Goal: Transaction & Acquisition: Book appointment/travel/reservation

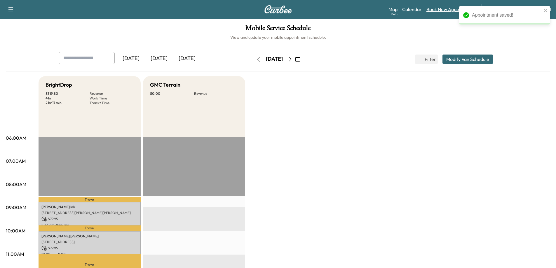
click at [445, 9] on link "Book New Appointment" at bounding box center [450, 9] width 49 height 7
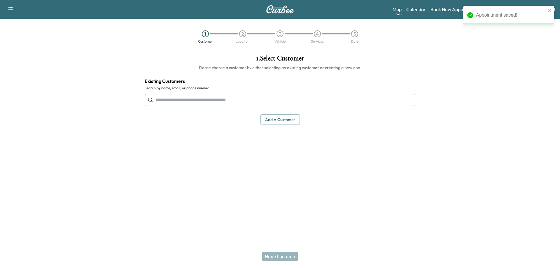
click at [310, 106] on input "text" at bounding box center [280, 100] width 271 height 12
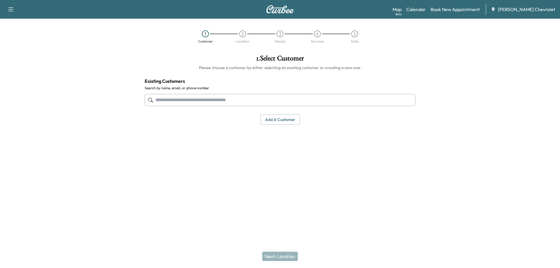
click at [268, 103] on input "text" at bounding box center [280, 100] width 271 height 12
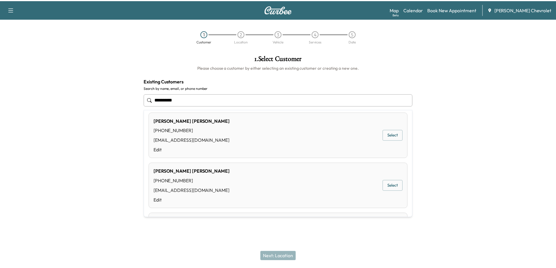
scroll to position [58, 0]
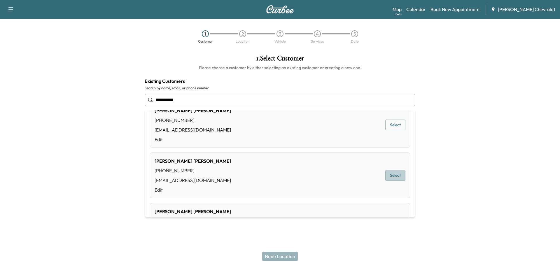
click at [391, 177] on button "Select" at bounding box center [396, 175] width 20 height 11
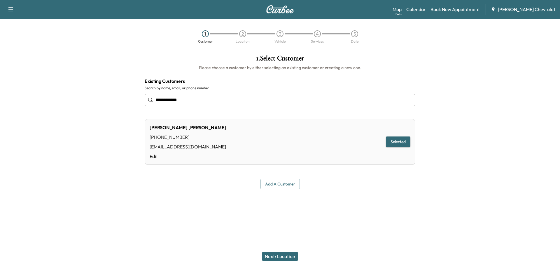
type input "**********"
click at [285, 257] on button "Next: Location" at bounding box center [280, 256] width 36 height 9
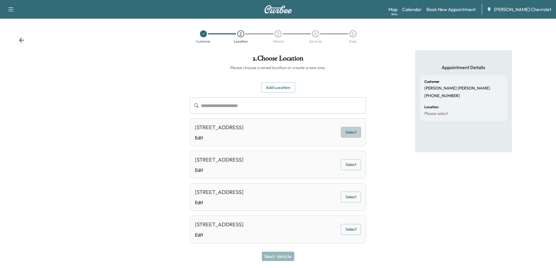
click at [354, 131] on button "Select" at bounding box center [351, 132] width 20 height 11
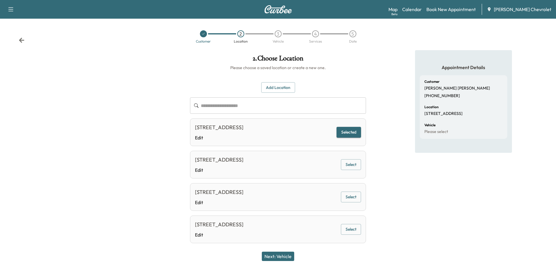
click at [286, 259] on button "Next: Vehicle" at bounding box center [278, 256] width 32 height 9
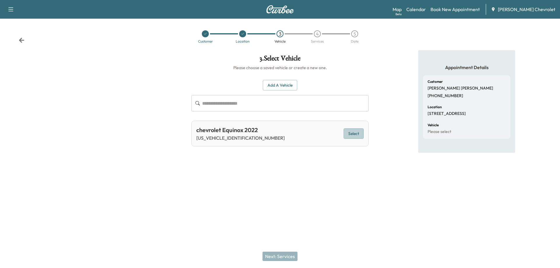
click at [354, 136] on button "Select" at bounding box center [354, 133] width 20 height 11
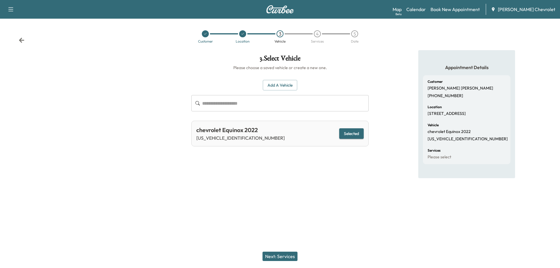
click at [286, 258] on button "Next: Services" at bounding box center [280, 256] width 35 height 9
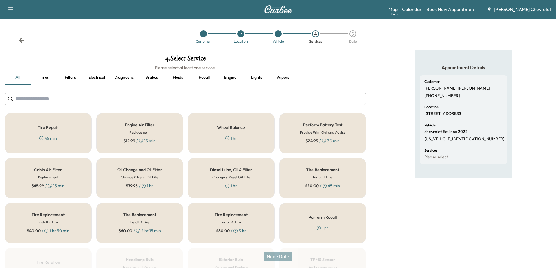
click at [148, 183] on div "$ 79.95 / 1 hr" at bounding box center [139, 186] width 27 height 6
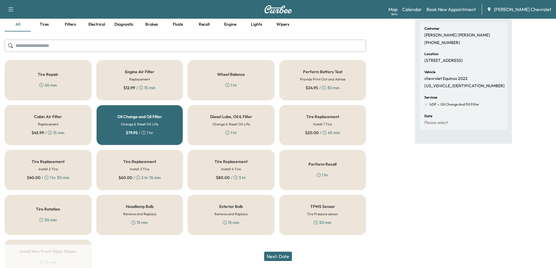
scroll to position [25, 0]
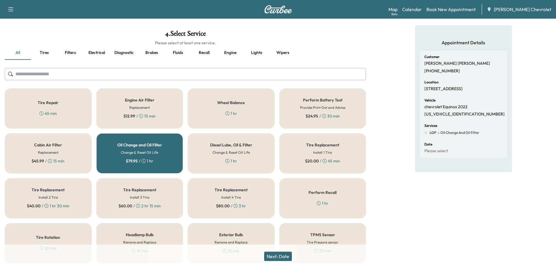
click at [284, 259] on button "Next: Date" at bounding box center [278, 256] width 28 height 9
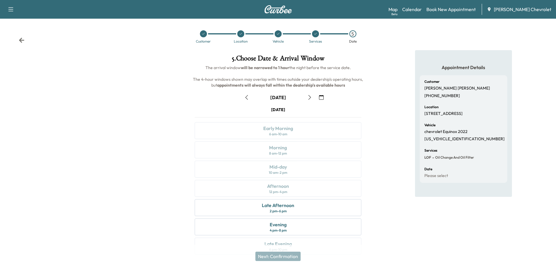
click at [311, 96] on icon "button" at bounding box center [309, 97] width 5 height 5
click at [245, 98] on icon "button" at bounding box center [246, 97] width 5 height 5
click at [311, 99] on icon "button" at bounding box center [309, 97] width 5 height 5
click at [248, 98] on icon "button" at bounding box center [246, 97] width 5 height 5
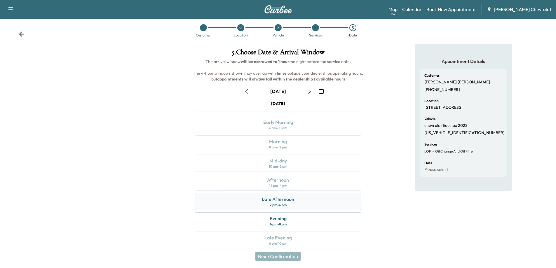
scroll to position [12, 0]
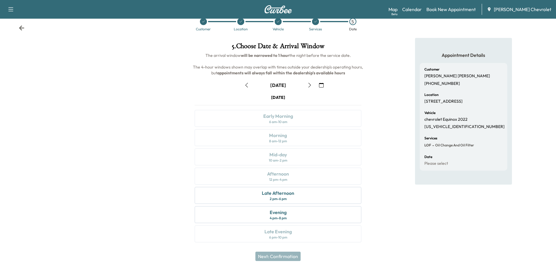
click at [308, 84] on icon "button" at bounding box center [309, 85] width 5 height 5
click at [310, 83] on icon "button" at bounding box center [309, 85] width 5 height 5
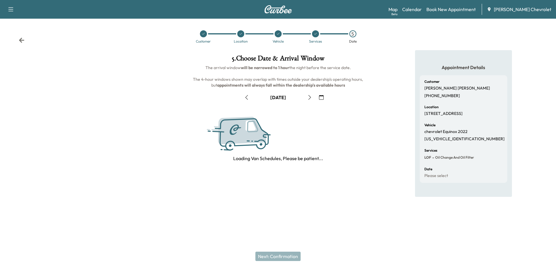
scroll to position [0, 0]
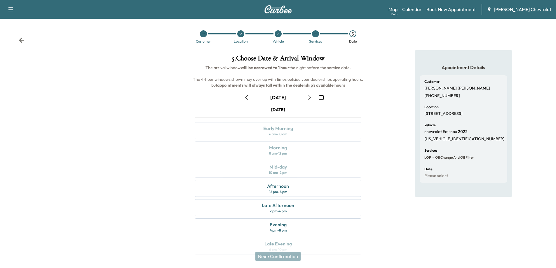
click at [246, 96] on icon "button" at bounding box center [246, 97] width 5 height 5
click at [279, 212] on div "2 pm - 6 pm" at bounding box center [278, 211] width 17 height 5
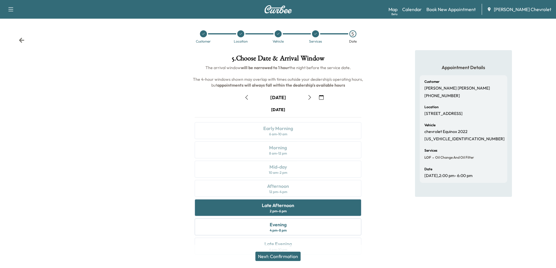
click at [288, 256] on button "Next: Confirmation" at bounding box center [277, 256] width 45 height 9
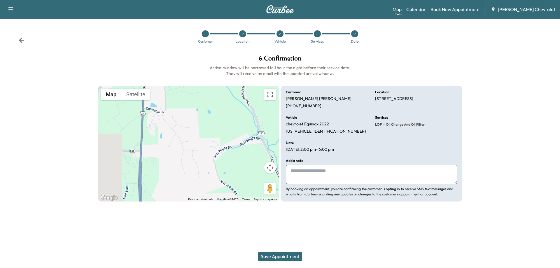
click at [339, 174] on textarea at bounding box center [372, 174] width 172 height 19
click at [342, 172] on textarea "**********" at bounding box center [372, 174] width 172 height 19
click at [358, 171] on textarea "**********" at bounding box center [372, 174] width 172 height 19
type textarea "**********"
click at [285, 257] on button "Save Appointment" at bounding box center [280, 256] width 44 height 9
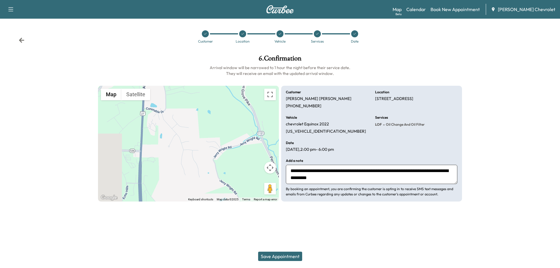
click at [284, 257] on button "Save Appointment" at bounding box center [280, 256] width 44 height 9
click at [203, 36] on div at bounding box center [205, 33] width 7 height 7
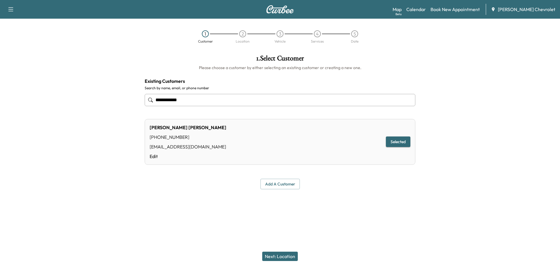
click at [242, 35] on div "2" at bounding box center [242, 33] width 7 height 7
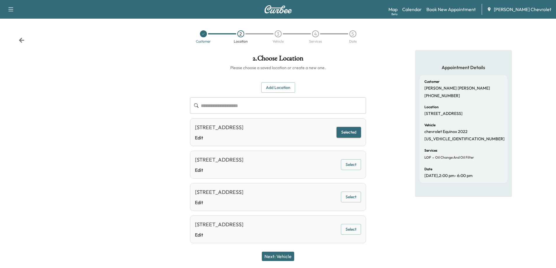
click at [279, 35] on div "3" at bounding box center [278, 33] width 7 height 7
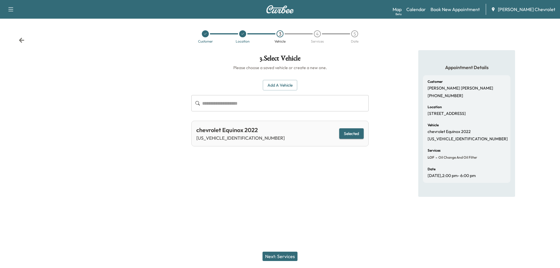
click at [320, 32] on div "4" at bounding box center [317, 33] width 7 height 7
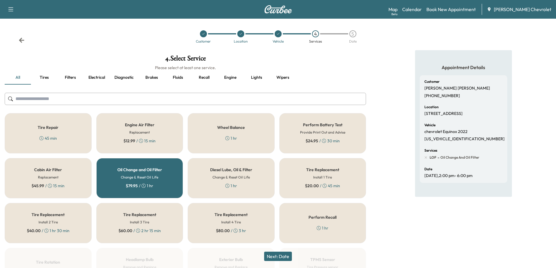
click at [354, 34] on div "5" at bounding box center [352, 33] width 7 height 7
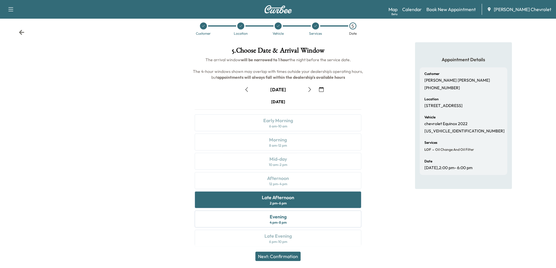
scroll to position [12, 0]
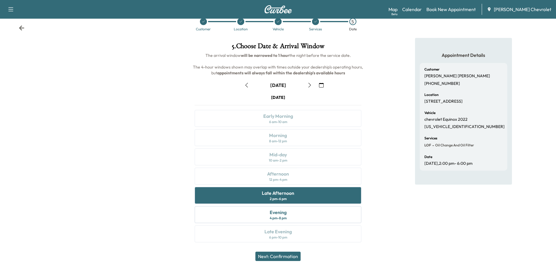
click at [292, 257] on button "Next: Confirmation" at bounding box center [277, 256] width 45 height 9
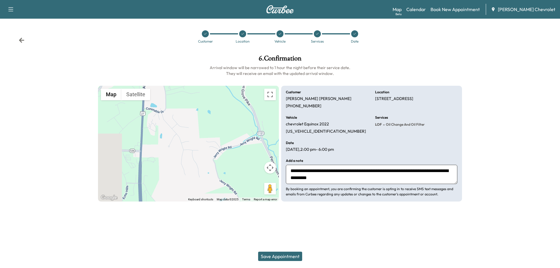
click at [284, 257] on button "Save Appointment" at bounding box center [280, 256] width 44 height 9
click at [273, 259] on button "Save Appointment" at bounding box center [280, 256] width 44 height 9
click at [288, 255] on button "Save Appointment" at bounding box center [280, 256] width 44 height 9
click at [205, 35] on icon at bounding box center [206, 34] width 4 height 4
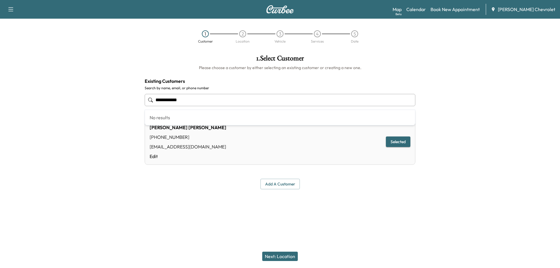
click at [217, 100] on input "**********" at bounding box center [280, 100] width 271 height 12
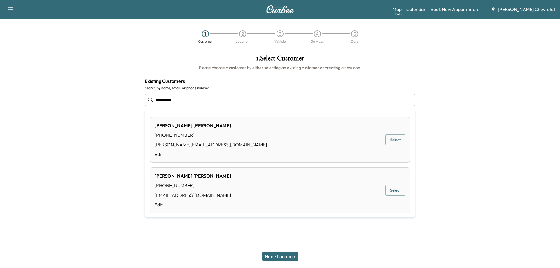
type input "**********"
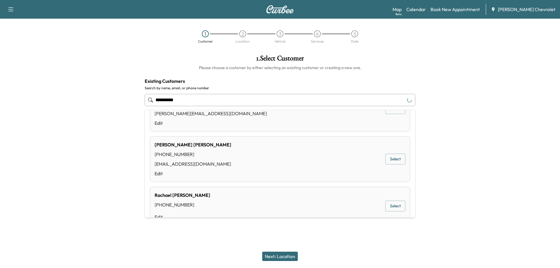
scroll to position [29, 0]
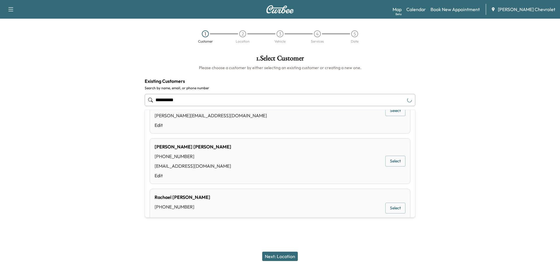
drag, startPoint x: 184, startPoint y: 101, endPoint x: 141, endPoint y: 107, distance: 43.7
click at [141, 107] on div "**********" at bounding box center [280, 122] width 280 height 144
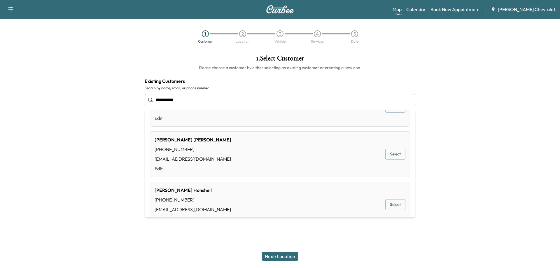
scroll to position [0, 0]
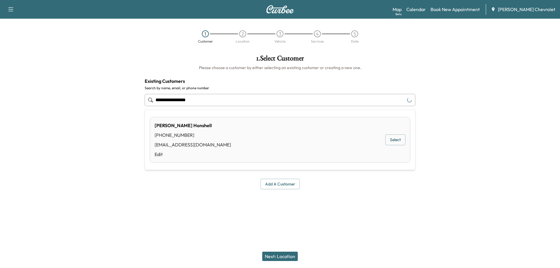
click at [398, 141] on button "Select" at bounding box center [396, 140] width 20 height 11
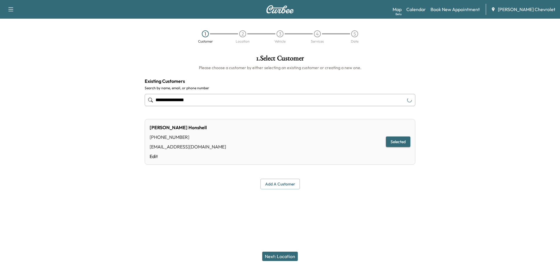
type input "**********"
click at [280, 255] on button "Next: Location" at bounding box center [280, 256] width 36 height 9
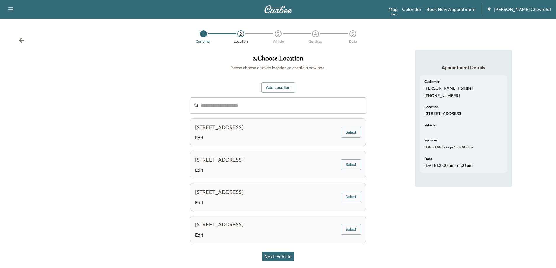
click at [356, 134] on button "Select" at bounding box center [351, 132] width 20 height 11
click at [281, 256] on button "Next: Vehicle" at bounding box center [278, 256] width 32 height 9
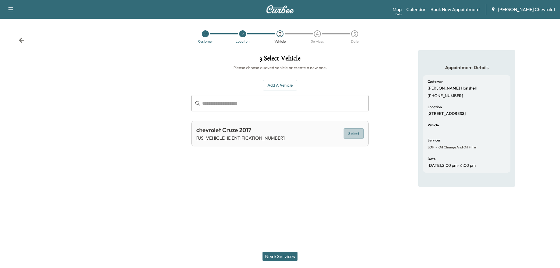
click at [352, 136] on button "Select" at bounding box center [354, 133] width 20 height 11
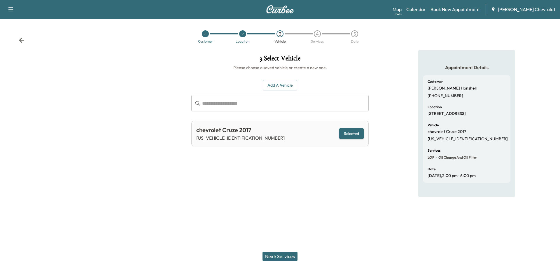
click at [281, 256] on button "Next: Services" at bounding box center [280, 256] width 35 height 9
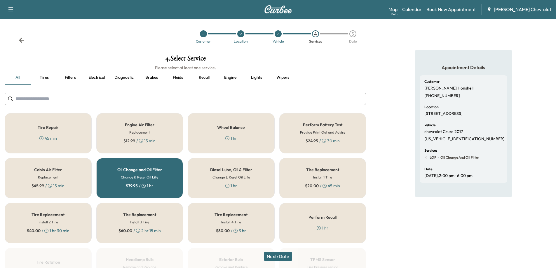
click at [137, 179] on h6 "Change & Reset Oil Life" at bounding box center [139, 177] width 37 height 5
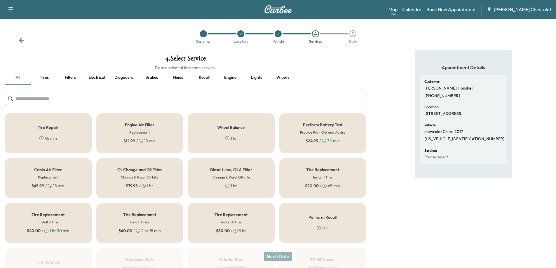
click at [171, 178] on div "Oil Change and Oil Filter Change & Reset Oil Life $ 79.95 / 1 hr" at bounding box center [139, 178] width 87 height 40
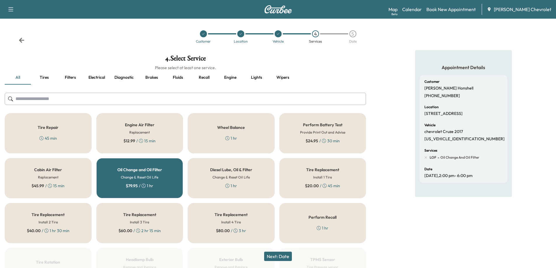
click at [274, 256] on button "Next: Date" at bounding box center [278, 256] width 28 height 9
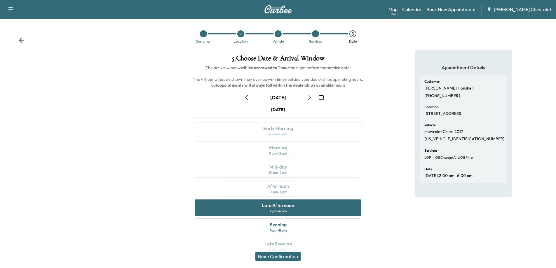
click at [309, 97] on icon "button" at bounding box center [309, 97] width 5 height 5
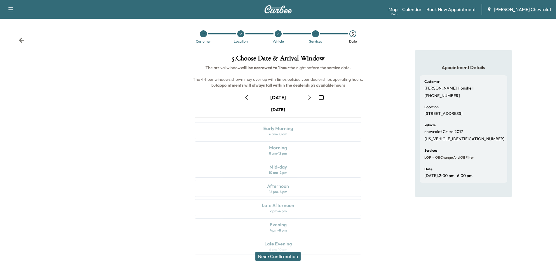
click at [309, 97] on icon "button" at bounding box center [309, 97] width 5 height 5
click at [309, 99] on icon "button" at bounding box center [309, 97] width 5 height 5
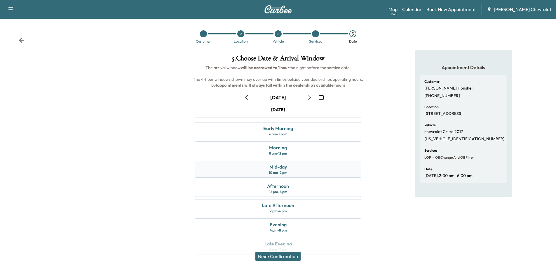
click at [293, 169] on div "Mid-day 10 am - 2 pm" at bounding box center [278, 169] width 167 height 17
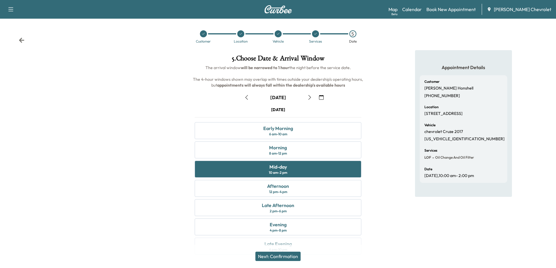
click at [286, 257] on button "Next: Confirmation" at bounding box center [277, 256] width 45 height 9
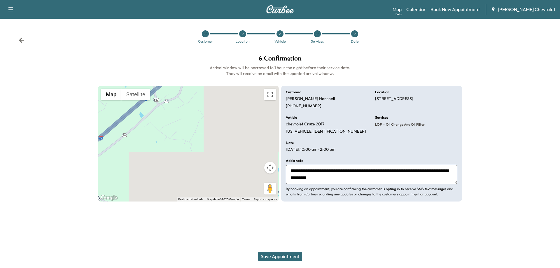
drag, startPoint x: 335, startPoint y: 182, endPoint x: 356, endPoint y: 181, distance: 20.8
click at [356, 181] on textarea "**********" at bounding box center [372, 174] width 172 height 19
click at [287, 257] on button "Save Appointment" at bounding box center [280, 256] width 44 height 9
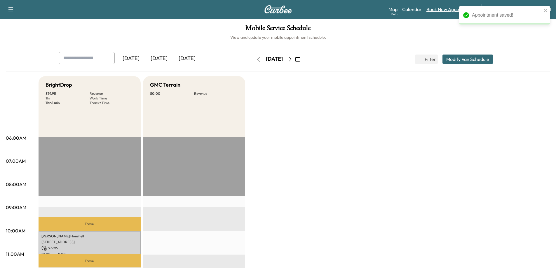
click at [450, 12] on link "Book New Appointment" at bounding box center [450, 9] width 49 height 7
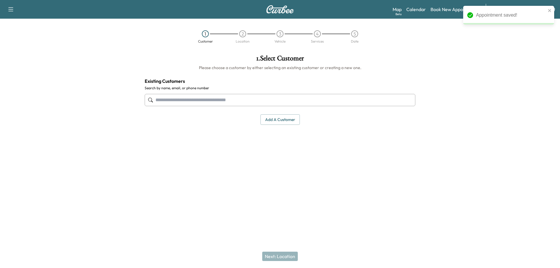
click at [306, 97] on input "text" at bounding box center [280, 100] width 271 height 12
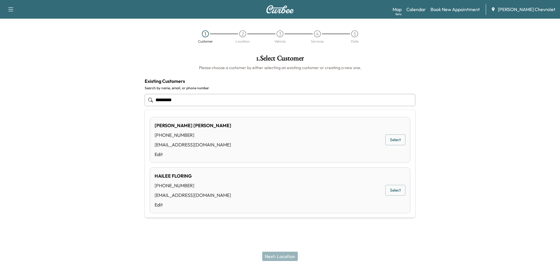
type input "**********"
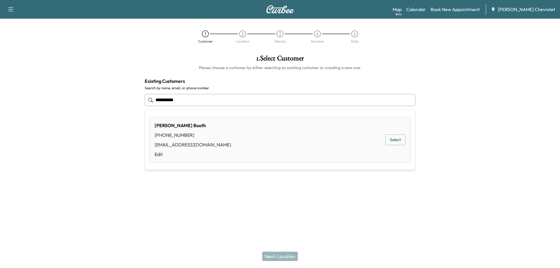
drag, startPoint x: 125, startPoint y: 104, endPoint x: 110, endPoint y: 104, distance: 15.2
click at [110, 104] on div "**********" at bounding box center [280, 117] width 560 height 134
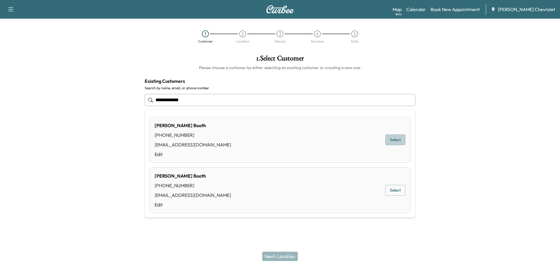
click at [390, 141] on button "Select" at bounding box center [396, 140] width 20 height 11
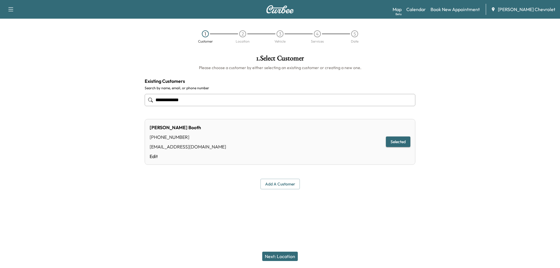
type input "**********"
click at [288, 258] on button "Next: Location" at bounding box center [280, 256] width 36 height 9
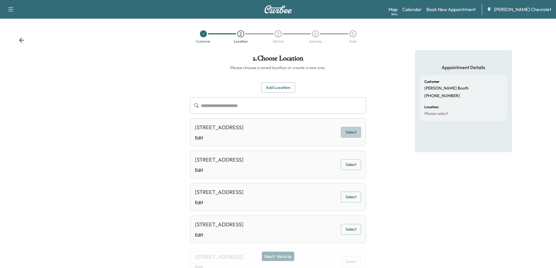
click at [344, 131] on button "Select" at bounding box center [351, 132] width 20 height 11
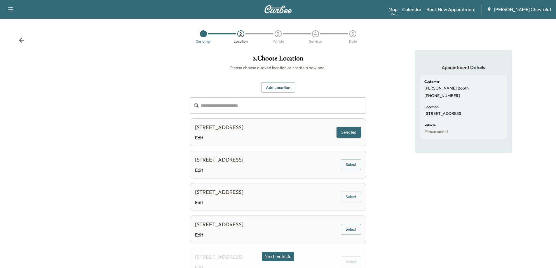
click at [284, 255] on button "Next: Vehicle" at bounding box center [278, 256] width 32 height 9
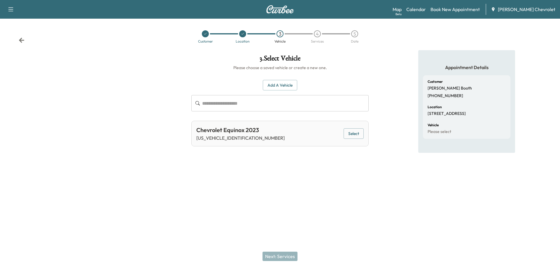
click at [357, 133] on button "Select" at bounding box center [354, 133] width 20 height 11
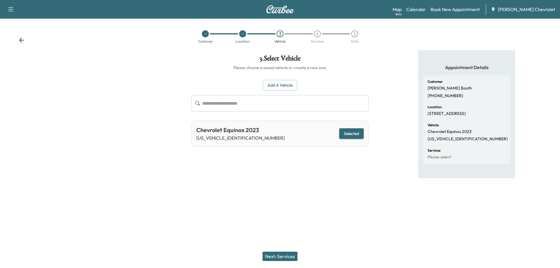
click at [291, 258] on button "Next: Services" at bounding box center [280, 256] width 35 height 9
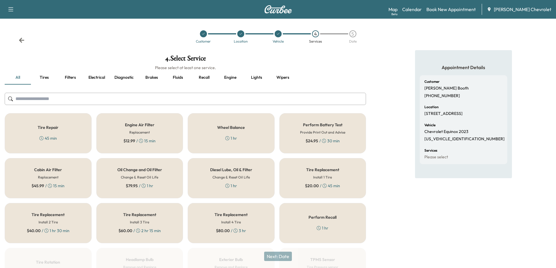
click at [134, 172] on h5 "Oil Change and Oil Filter" at bounding box center [139, 170] width 45 height 4
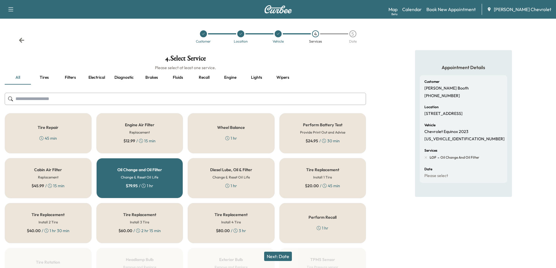
click at [276, 260] on button "Next: Date" at bounding box center [278, 256] width 28 height 9
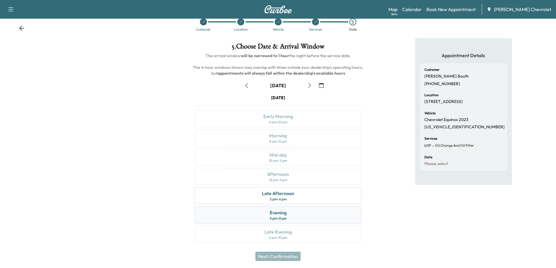
scroll to position [12, 0]
click at [309, 85] on icon "button" at bounding box center [309, 85] width 5 height 5
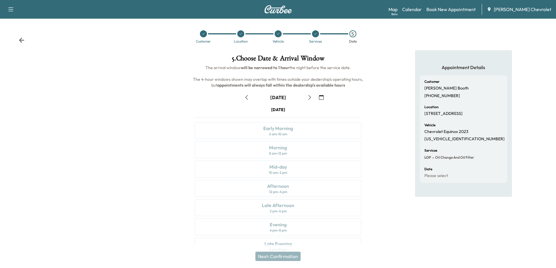
click at [310, 97] on icon "button" at bounding box center [309, 97] width 5 height 5
click at [286, 211] on div "2 pm - 6 pm" at bounding box center [278, 211] width 17 height 5
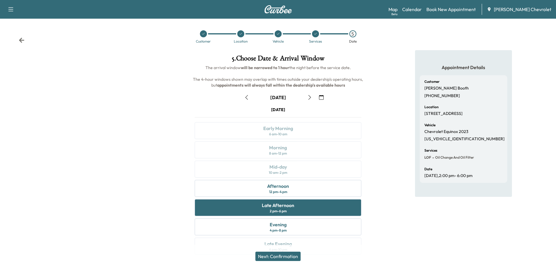
click at [296, 255] on button "Next: Confirmation" at bounding box center [277, 256] width 45 height 9
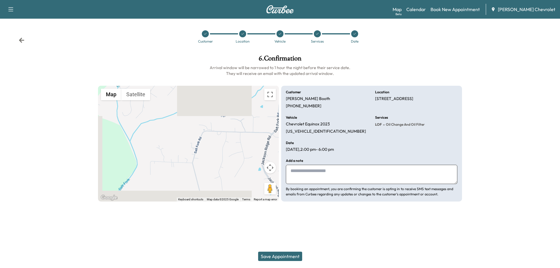
click at [268, 255] on button "Save Appointment" at bounding box center [280, 256] width 44 height 9
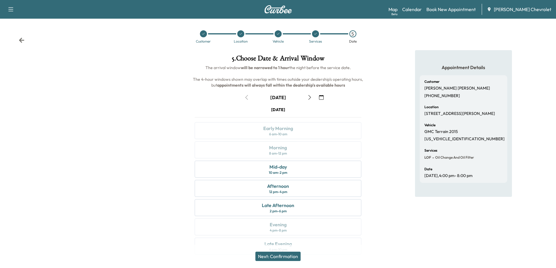
scroll to position [12, 0]
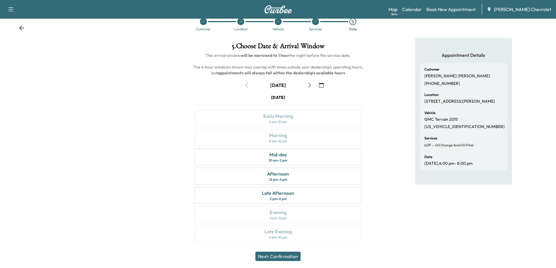
click at [21, 27] on icon at bounding box center [22, 28] width 6 height 6
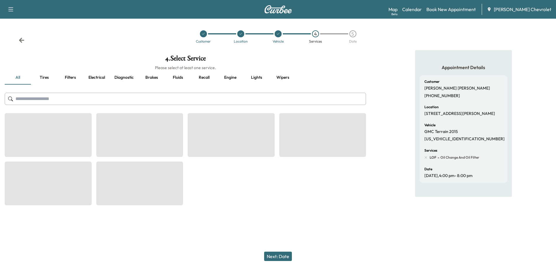
scroll to position [0, 0]
click at [21, 27] on div "Customer Location Vehicle 4 Services 5 Date" at bounding box center [280, 36] width 560 height 27
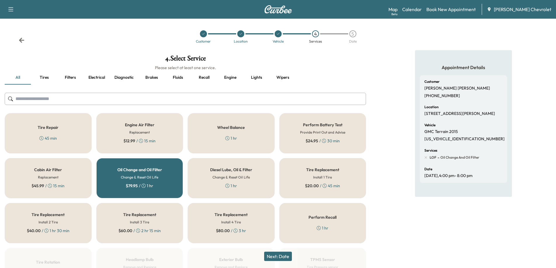
click at [22, 40] on icon at bounding box center [22, 40] width 6 height 6
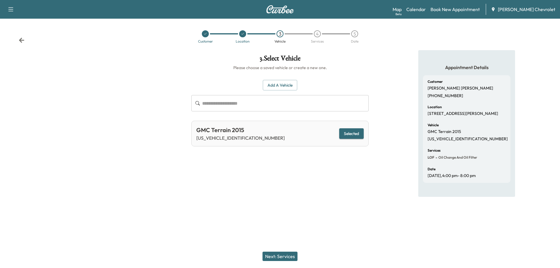
click at [22, 40] on icon at bounding box center [22, 40] width 6 height 6
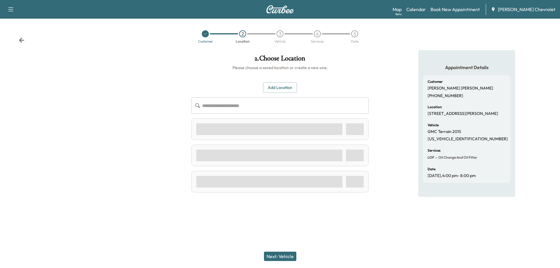
click at [22, 40] on icon at bounding box center [22, 40] width 6 height 6
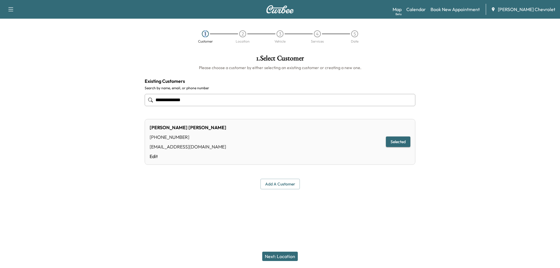
click at [22, 40] on div "1 Customer 2 Location 3 Vehicle 4 Services 5 Date" at bounding box center [280, 36] width 560 height 27
click at [469, 8] on link "Book New Appointment" at bounding box center [455, 9] width 49 height 7
click at [402, 12] on link "Map Beta" at bounding box center [397, 9] width 9 height 7
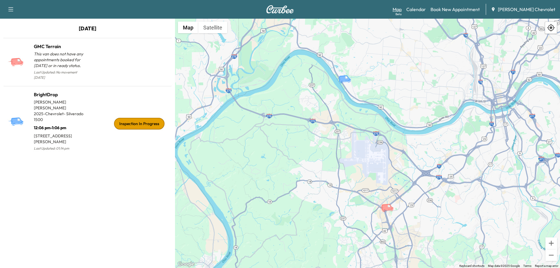
click at [402, 12] on div "Beta" at bounding box center [399, 14] width 6 height 4
click at [424, 9] on link "Calendar" at bounding box center [417, 9] width 20 height 7
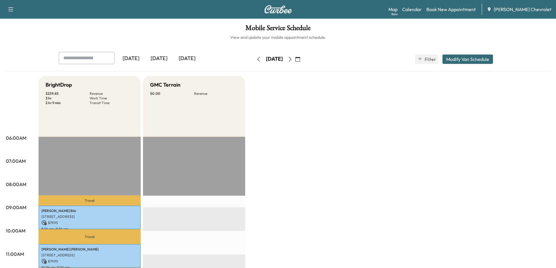
click at [292, 59] on icon "button" at bounding box center [290, 59] width 5 height 5
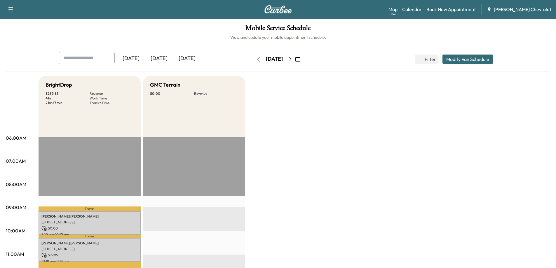
click at [292, 59] on icon "button" at bounding box center [290, 59] width 5 height 5
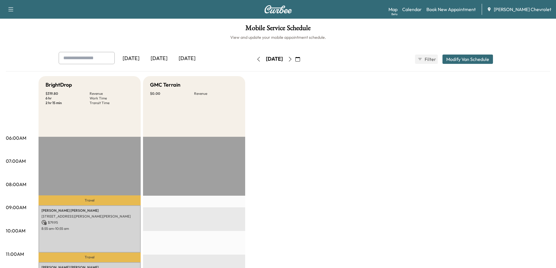
click at [292, 60] on icon "button" at bounding box center [290, 59] width 5 height 5
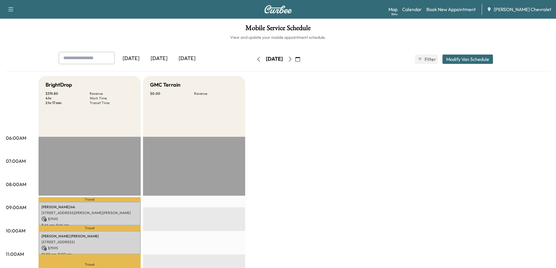
click at [254, 60] on button "button" at bounding box center [259, 59] width 10 height 9
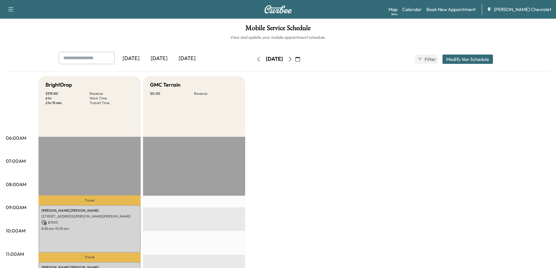
click at [254, 61] on button "button" at bounding box center [259, 59] width 10 height 9
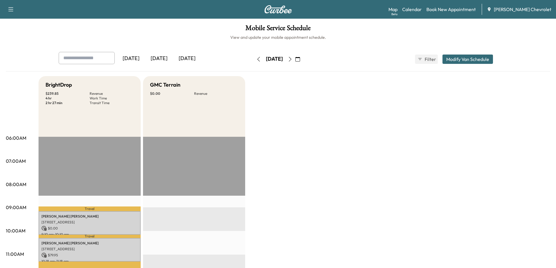
click at [256, 60] on icon "button" at bounding box center [258, 59] width 5 height 5
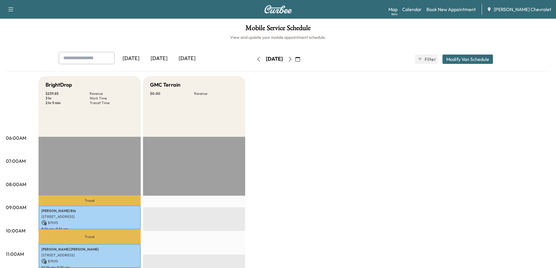
click at [292, 60] on icon "button" at bounding box center [290, 59] width 5 height 5
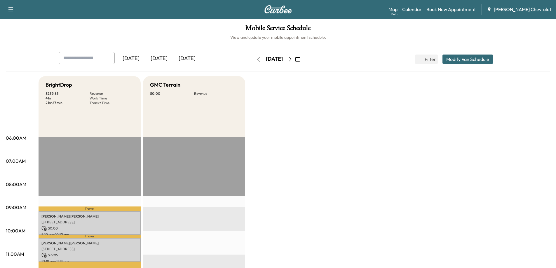
click at [257, 61] on icon "button" at bounding box center [258, 59] width 3 height 5
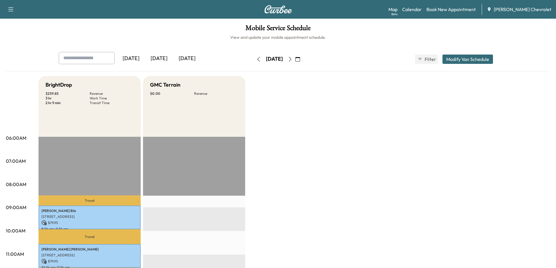
click at [295, 60] on button "button" at bounding box center [290, 59] width 10 height 9
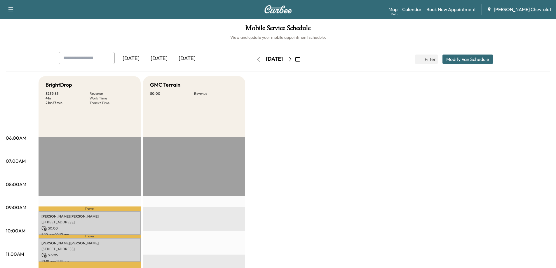
click at [256, 60] on icon "button" at bounding box center [258, 59] width 5 height 5
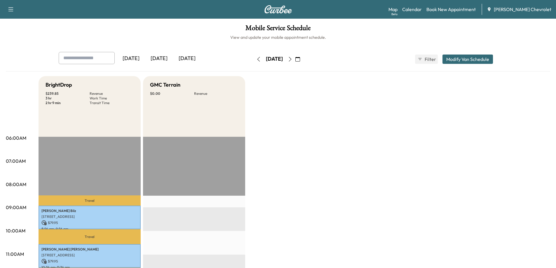
click at [292, 60] on icon "button" at bounding box center [290, 59] width 5 height 5
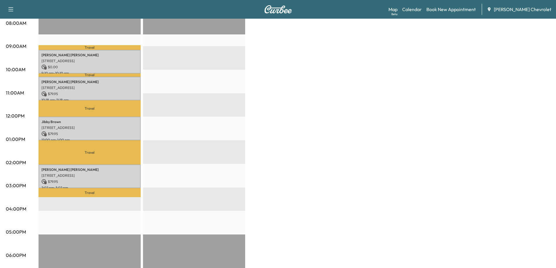
scroll to position [234, 0]
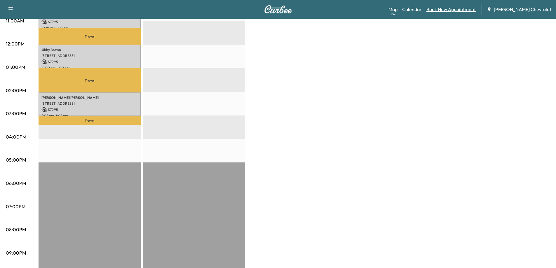
click at [460, 10] on link "Book New Appointment" at bounding box center [450, 9] width 49 height 7
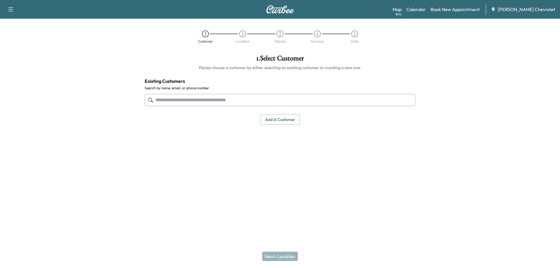
click at [192, 100] on input "text" at bounding box center [280, 100] width 271 height 12
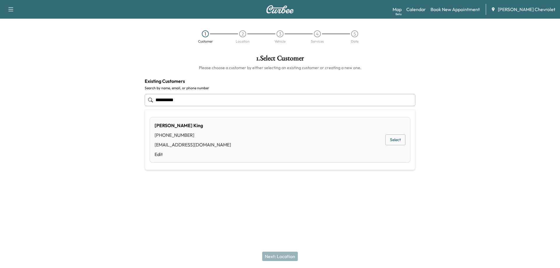
click at [395, 140] on button "Select" at bounding box center [396, 140] width 20 height 11
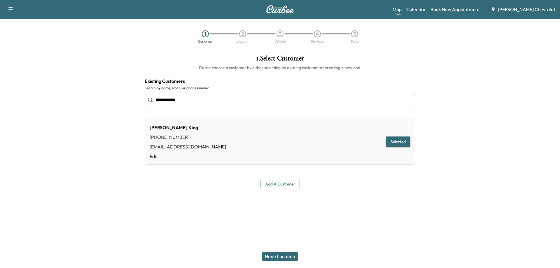
type input "**********"
click at [284, 257] on button "Next: Location" at bounding box center [280, 256] width 36 height 9
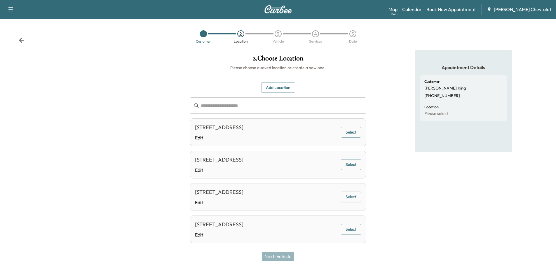
click at [254, 110] on input "text" at bounding box center [283, 105] width 165 height 16
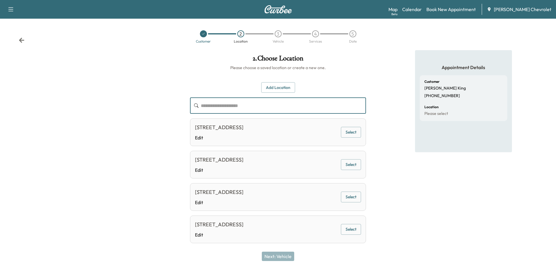
click at [341, 136] on button "Select" at bounding box center [351, 132] width 20 height 11
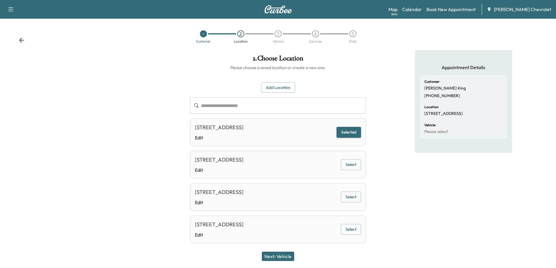
click at [281, 257] on button "Next: Vehicle" at bounding box center [278, 256] width 32 height 9
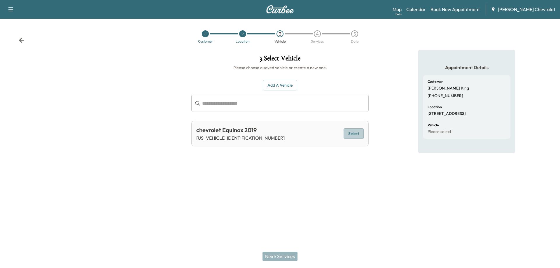
click at [354, 135] on button "Select" at bounding box center [354, 133] width 20 height 11
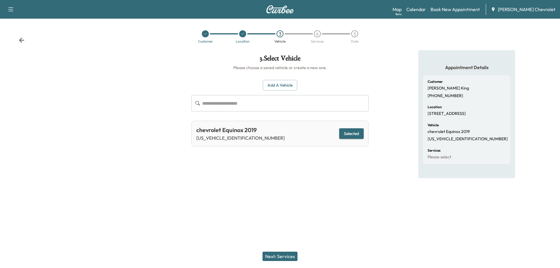
click at [275, 257] on button "Next: Services" at bounding box center [280, 256] width 35 height 9
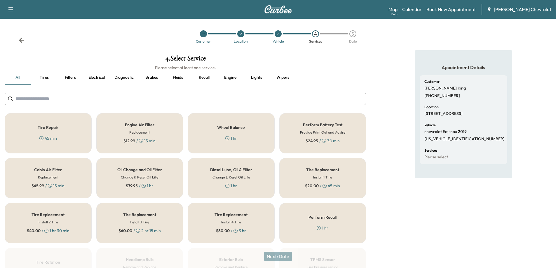
click at [142, 189] on div "Oil Change and Oil Filter Change & Reset Oil Life $ 79.95 / 1 hr" at bounding box center [139, 178] width 87 height 40
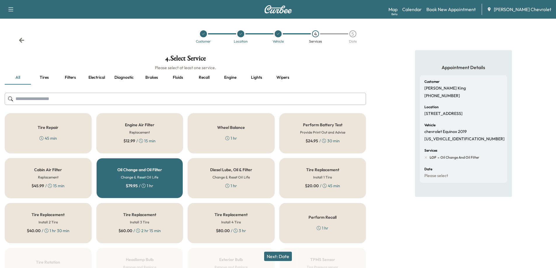
click at [283, 258] on button "Next: Date" at bounding box center [278, 256] width 28 height 9
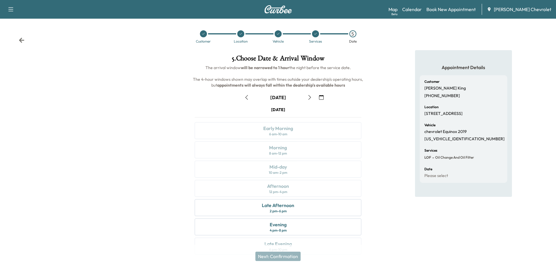
click at [308, 98] on icon "button" at bounding box center [309, 97] width 5 height 5
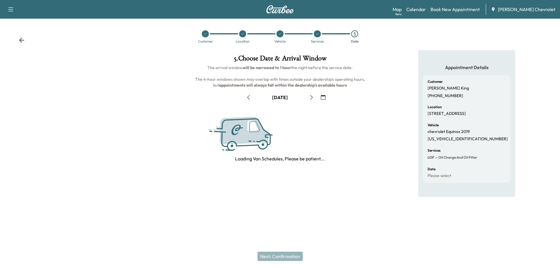
click at [308, 98] on button "button" at bounding box center [312, 97] width 10 height 9
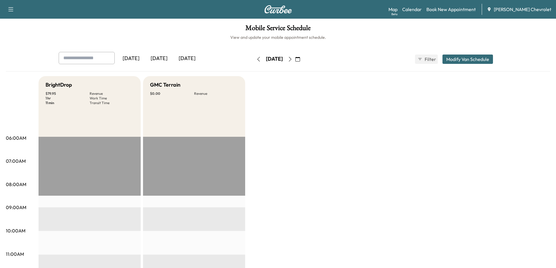
click at [292, 60] on icon "button" at bounding box center [290, 59] width 5 height 5
click at [291, 60] on icon "button" at bounding box center [290, 59] width 3 height 5
click at [256, 58] on icon "button" at bounding box center [258, 59] width 5 height 5
click at [254, 58] on button "button" at bounding box center [259, 59] width 10 height 9
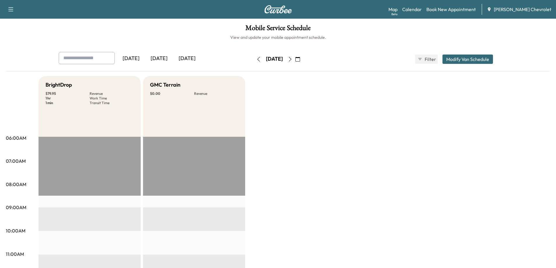
click at [254, 58] on div "Wednesday, August 6" at bounding box center [274, 59] width 41 height 9
click at [163, 56] on div "[DATE]" at bounding box center [159, 58] width 28 height 13
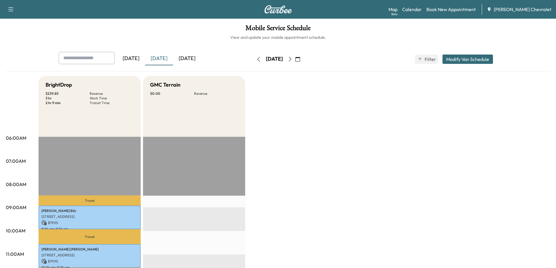
click at [292, 61] on icon "button" at bounding box center [290, 59] width 5 height 5
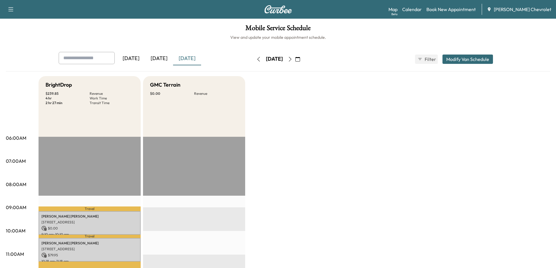
click at [292, 60] on icon "button" at bounding box center [290, 59] width 5 height 5
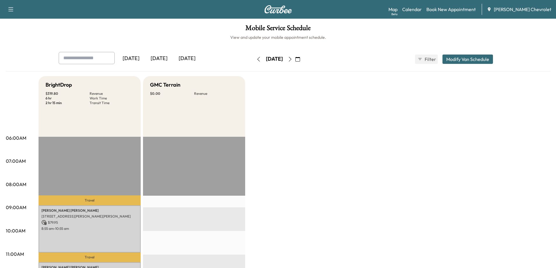
click at [292, 60] on icon "button" at bounding box center [290, 59] width 5 height 5
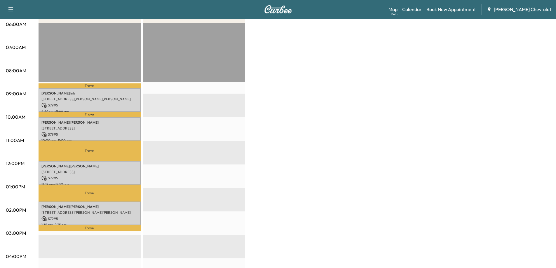
scroll to position [117, 0]
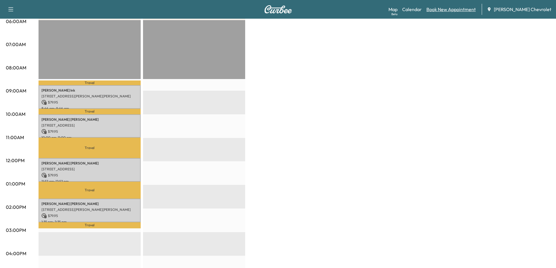
click at [464, 9] on link "Book New Appointment" at bounding box center [450, 9] width 49 height 7
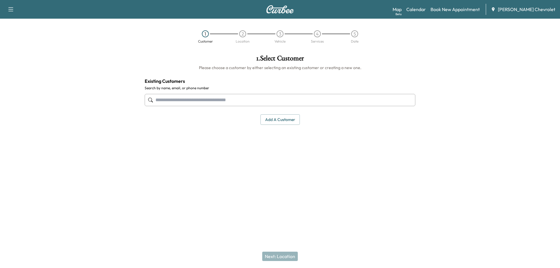
click at [285, 102] on input "text" at bounding box center [280, 100] width 271 height 12
click at [206, 100] on input "text" at bounding box center [280, 100] width 271 height 12
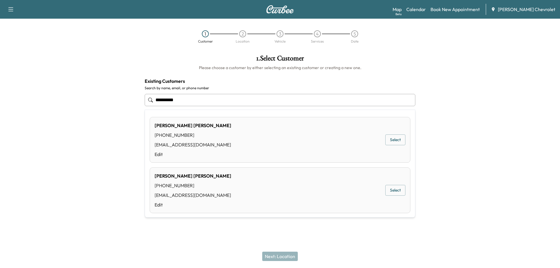
click at [389, 141] on button "Select" at bounding box center [396, 140] width 20 height 11
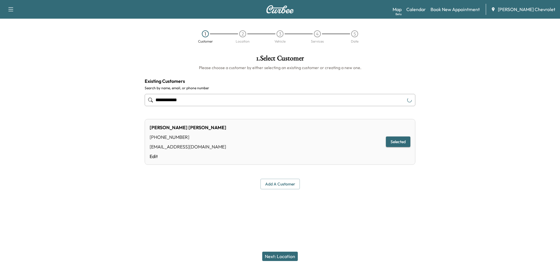
type input "**********"
click at [285, 257] on button "Next: Location" at bounding box center [280, 256] width 36 height 9
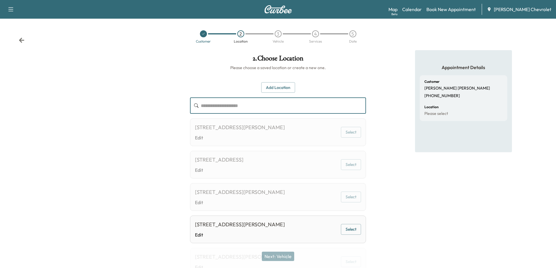
click at [237, 104] on input "text" at bounding box center [283, 105] width 165 height 16
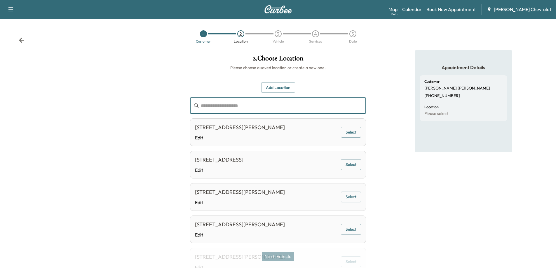
click at [217, 110] on input "text" at bounding box center [283, 105] width 165 height 16
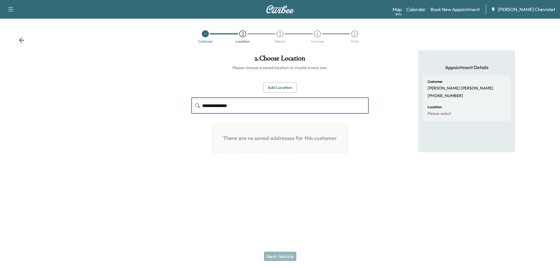
type input "**********"
drag, startPoint x: 235, startPoint y: 107, endPoint x: 201, endPoint y: 108, distance: 33.6
click at [201, 108] on div "**********" at bounding box center [279, 105] width 177 height 16
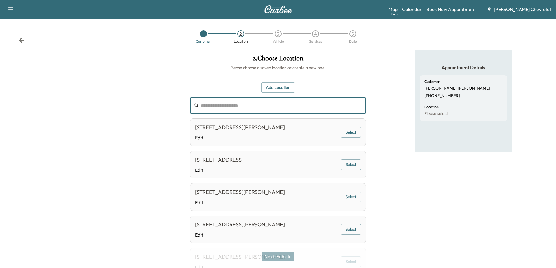
click at [273, 88] on button "Add Location" at bounding box center [278, 87] width 34 height 11
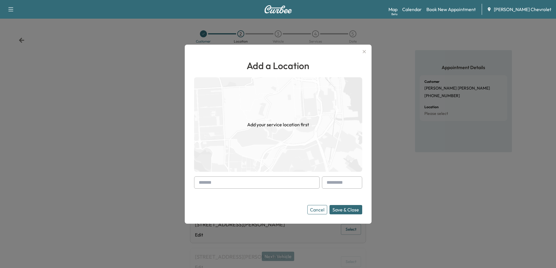
paste input "**********"
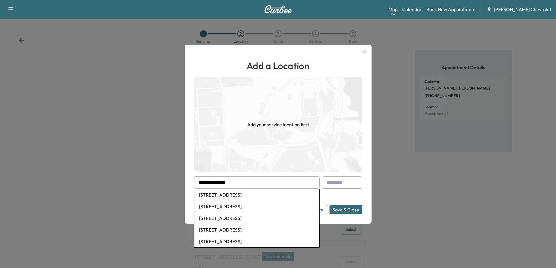
click at [272, 195] on li "575 Security Drive, Fairfield, OH, USA" at bounding box center [256, 195] width 125 height 12
type input "**********"
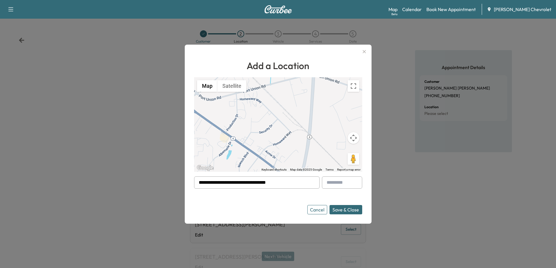
click at [350, 208] on button "Save & Close" at bounding box center [346, 209] width 33 height 9
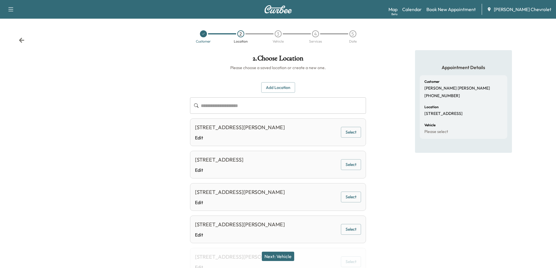
click at [287, 255] on button "Next: Vehicle" at bounding box center [278, 256] width 32 height 9
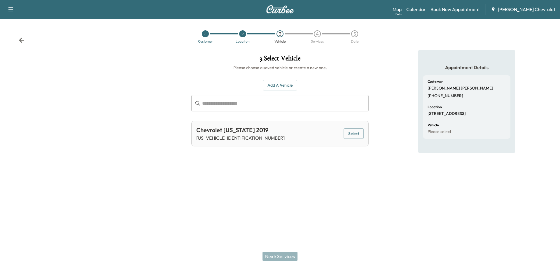
click at [359, 134] on button "Select" at bounding box center [354, 133] width 20 height 11
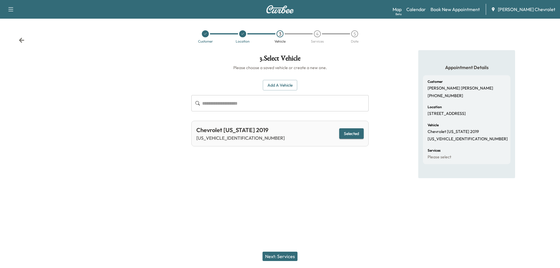
click at [275, 256] on button "Next: Services" at bounding box center [280, 256] width 35 height 9
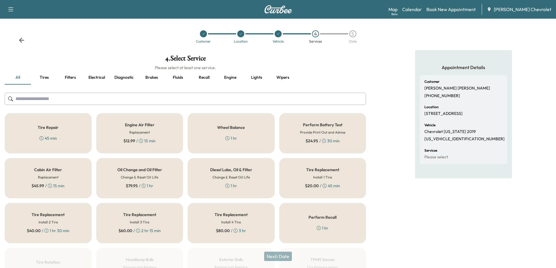
drag, startPoint x: 130, startPoint y: 187, endPoint x: 133, endPoint y: 187, distance: 3.5
click at [130, 187] on span "$ 79.95" at bounding box center [132, 186] width 12 height 6
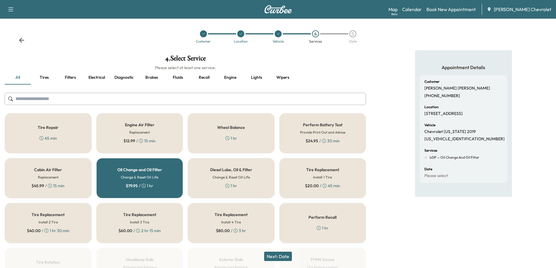
click at [276, 257] on button "Next: Date" at bounding box center [278, 256] width 28 height 9
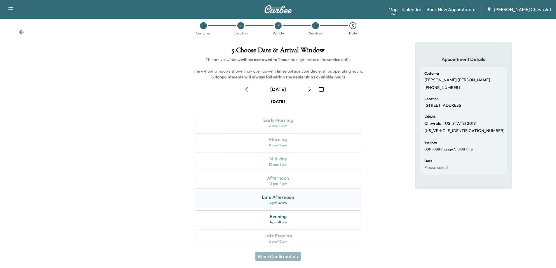
scroll to position [12, 0]
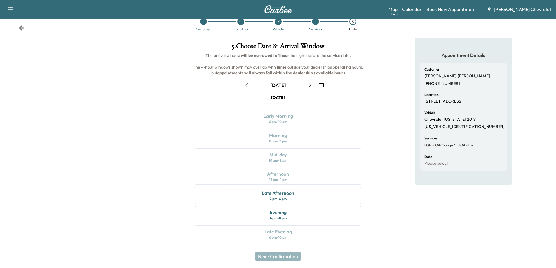
click at [308, 88] on button "button" at bounding box center [310, 85] width 10 height 9
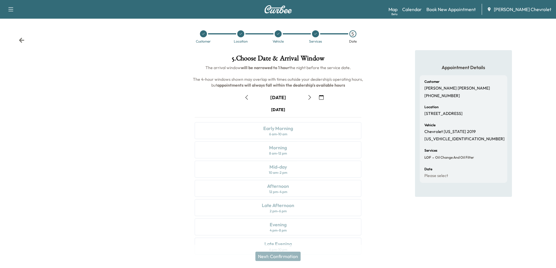
click at [310, 100] on button "button" at bounding box center [310, 97] width 10 height 9
click at [286, 154] on div "8 am - 12 pm" at bounding box center [278, 153] width 18 height 5
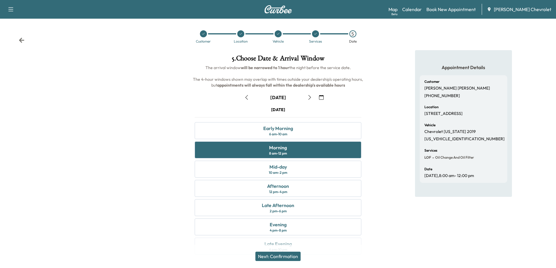
click at [285, 257] on button "Next: Confirmation" at bounding box center [277, 256] width 45 height 9
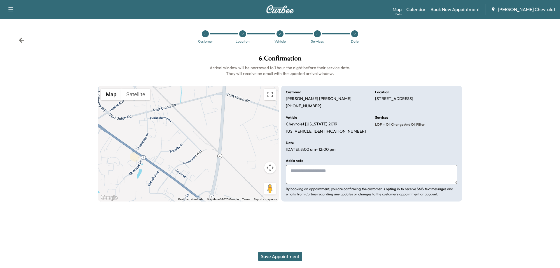
click at [269, 255] on button "Save Appointment" at bounding box center [280, 256] width 44 height 9
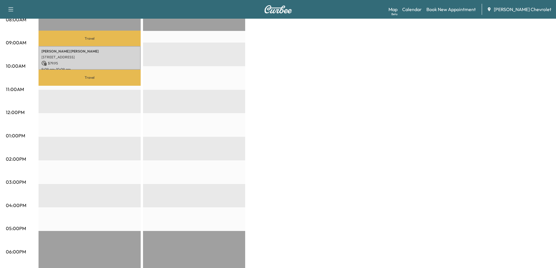
scroll to position [175, 0]
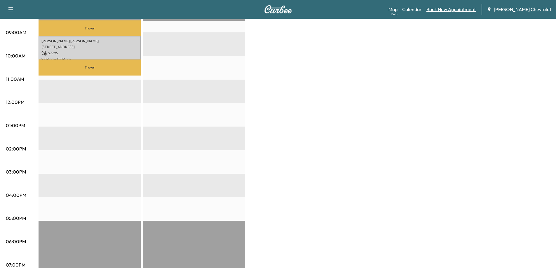
click at [461, 10] on link "Book New Appointment" at bounding box center [450, 9] width 49 height 7
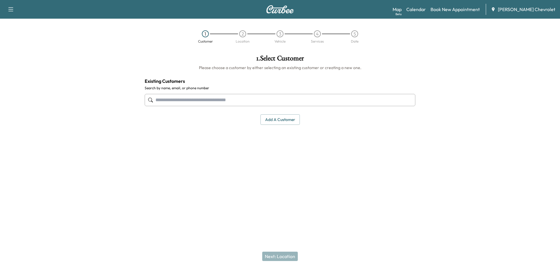
click at [266, 95] on input "text" at bounding box center [280, 100] width 271 height 12
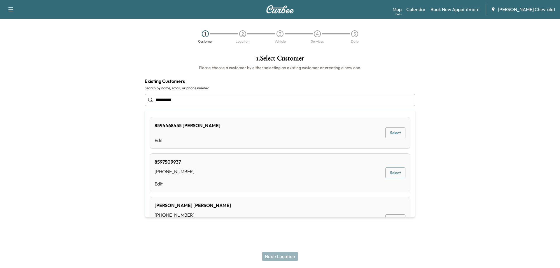
type input "**********"
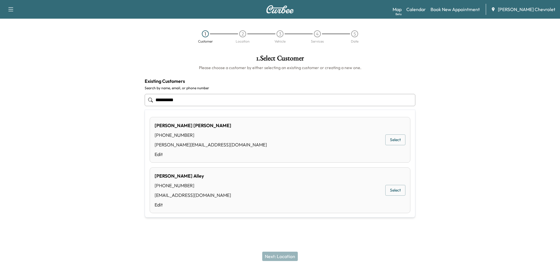
drag, startPoint x: 149, startPoint y: 101, endPoint x: 103, endPoint y: 105, distance: 46.3
click at [103, 105] on div "**********" at bounding box center [280, 117] width 560 height 134
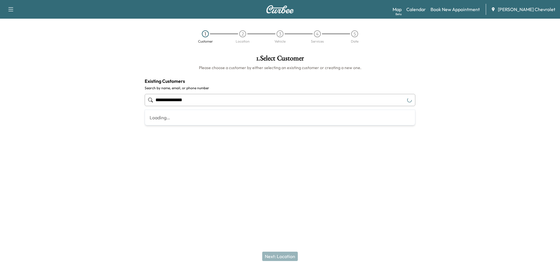
click at [190, 100] on input "**********" at bounding box center [280, 100] width 271 height 12
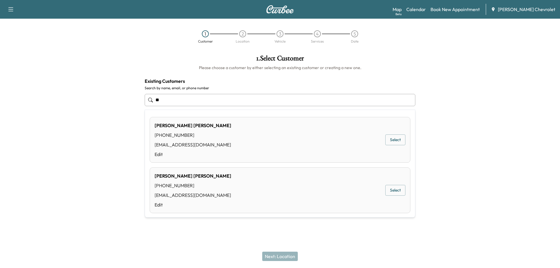
type input "*"
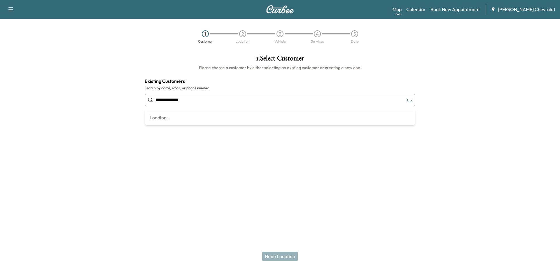
type input "**********"
drag, startPoint x: 188, startPoint y: 100, endPoint x: 145, endPoint y: 101, distance: 42.9
click at [144, 101] on div "**********" at bounding box center [280, 89] width 280 height 79
click at [265, 101] on input "text" at bounding box center [280, 100] width 271 height 12
paste input "**********"
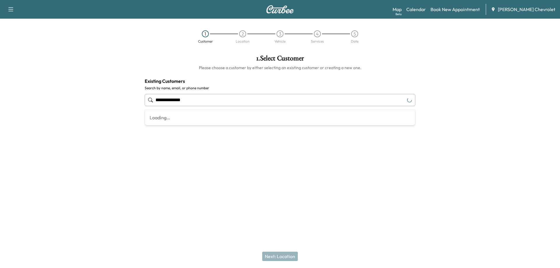
type input "**********"
paste input "**********"
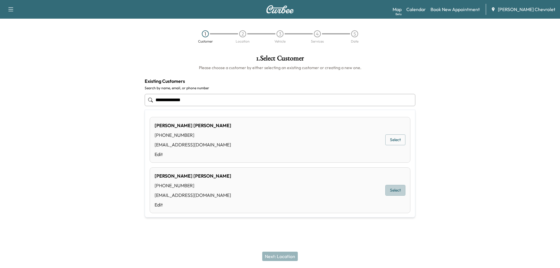
click at [390, 191] on button "Select" at bounding box center [396, 190] width 20 height 11
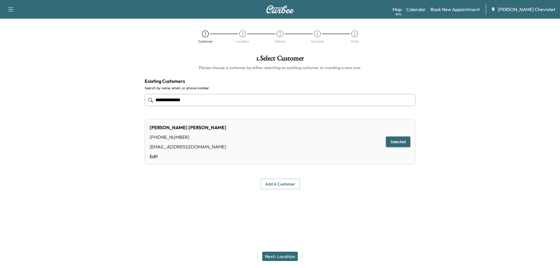
type input "**********"
click at [282, 254] on button "Next: Location" at bounding box center [280, 256] width 36 height 9
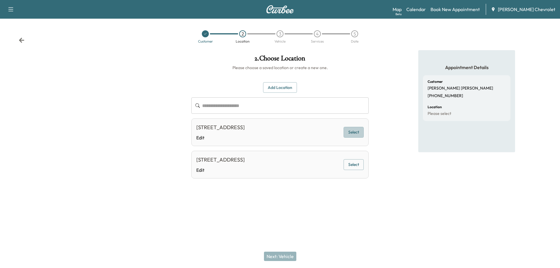
click at [352, 132] on button "Select" at bounding box center [354, 132] width 20 height 11
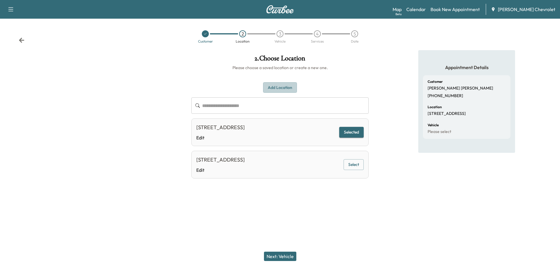
click at [273, 89] on button "Add Location" at bounding box center [280, 87] width 34 height 11
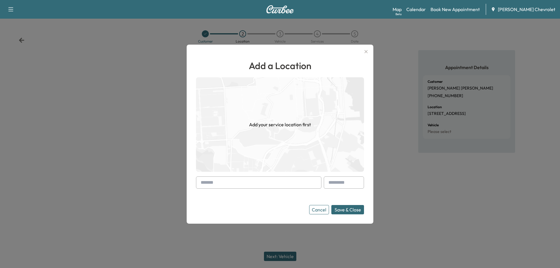
click at [226, 184] on input "text" at bounding box center [259, 183] width 126 height 12
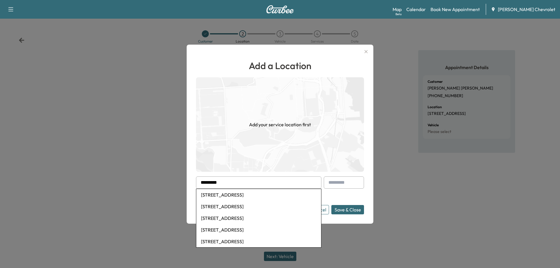
click at [224, 195] on li "[STREET_ADDRESS]" at bounding box center [258, 195] width 125 height 12
type input "**********"
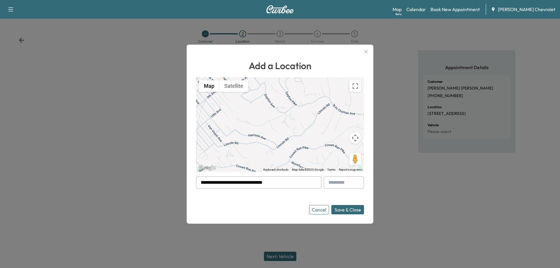
click at [349, 211] on button "Save & Close" at bounding box center [348, 209] width 33 height 9
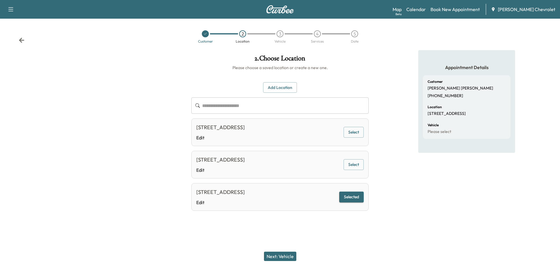
click at [288, 258] on button "Next: Vehicle" at bounding box center [280, 256] width 32 height 9
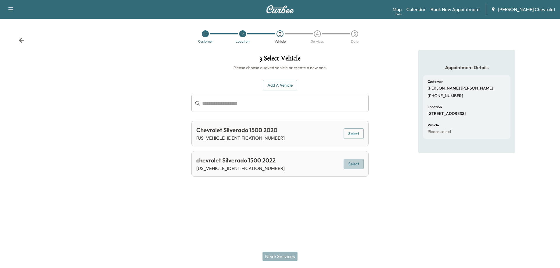
click at [357, 166] on button "Select" at bounding box center [354, 164] width 20 height 11
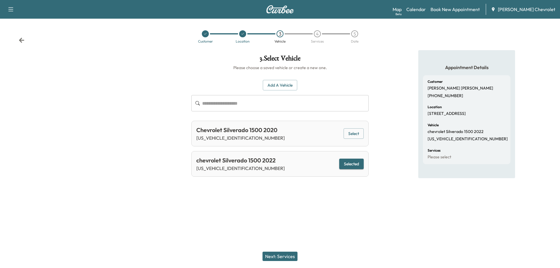
click at [282, 259] on button "Next: Services" at bounding box center [280, 256] width 35 height 9
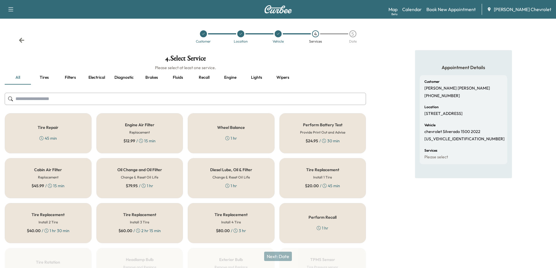
click at [144, 173] on div "Oil Change and Oil Filter Change & Reset Oil Life $ 79.95 / 1 hr" at bounding box center [139, 178] width 87 height 40
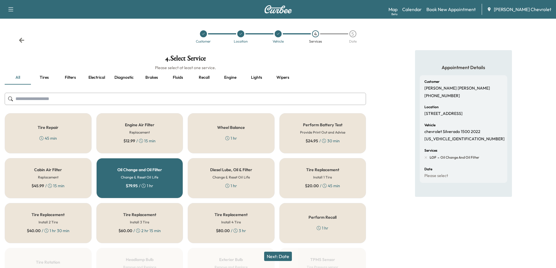
click at [273, 257] on button "Next: Date" at bounding box center [278, 256] width 28 height 9
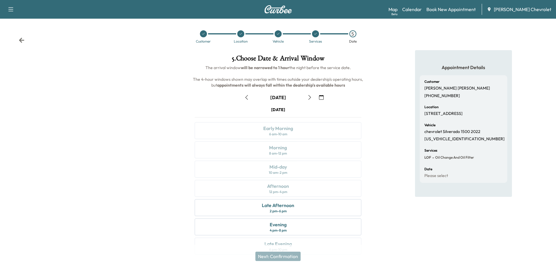
click at [308, 100] on icon "button" at bounding box center [309, 97] width 5 height 5
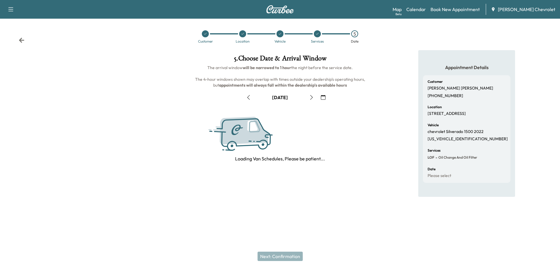
click at [308, 100] on button "button" at bounding box center [312, 97] width 10 height 9
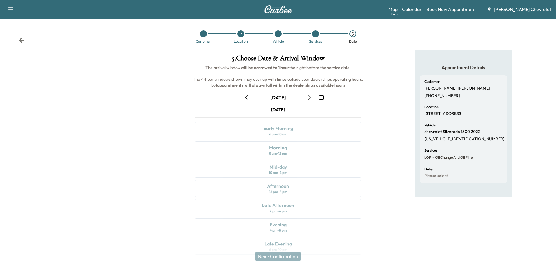
click at [308, 100] on icon "button" at bounding box center [309, 97] width 5 height 5
click at [297, 154] on div "Morning 8 am - 12 pm" at bounding box center [278, 150] width 167 height 17
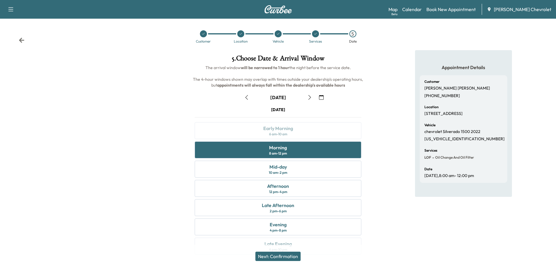
click at [289, 258] on button "Next: Confirmation" at bounding box center [277, 256] width 45 height 9
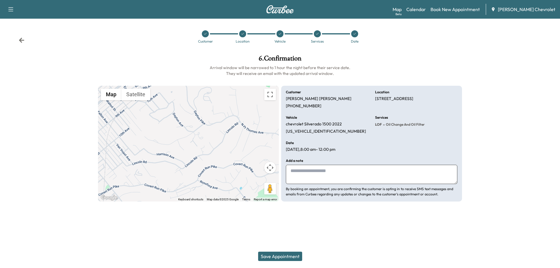
click at [288, 259] on button "Save Appointment" at bounding box center [280, 256] width 44 height 9
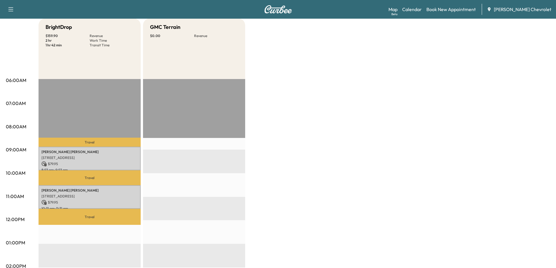
scroll to position [58, 0]
